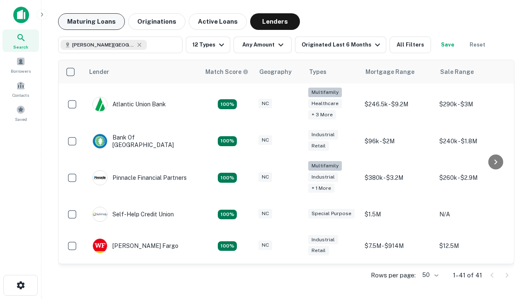
click at [91, 22] on button "Maturing Loans" at bounding box center [91, 21] width 67 height 17
